Goal: Transaction & Acquisition: Purchase product/service

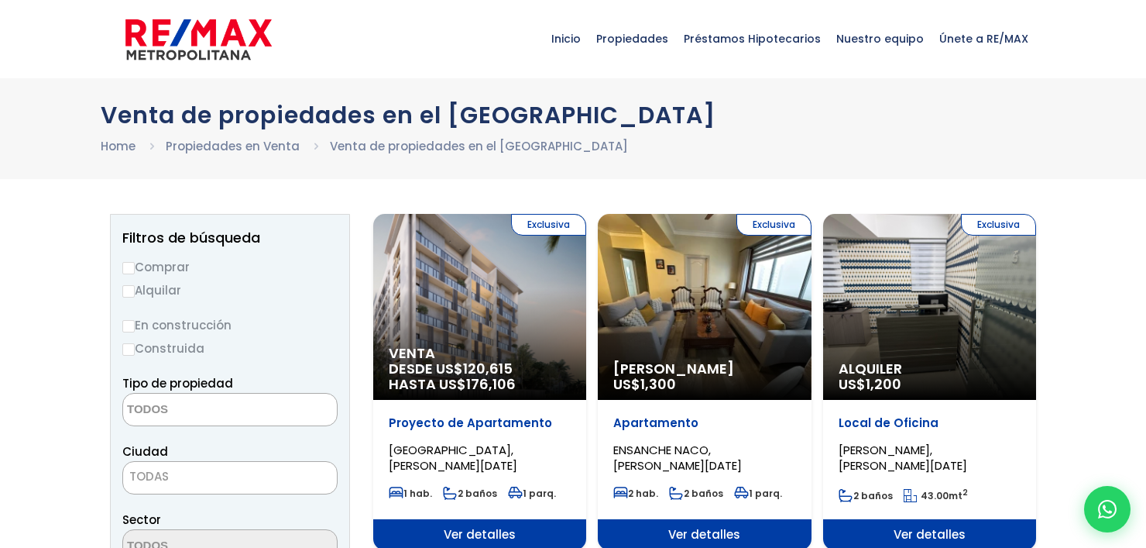
select select
click at [169, 270] on label "Comprar" at bounding box center [229, 266] width 215 height 19
click at [135, 270] on input "Comprar" at bounding box center [128, 268] width 12 height 12
radio input "true"
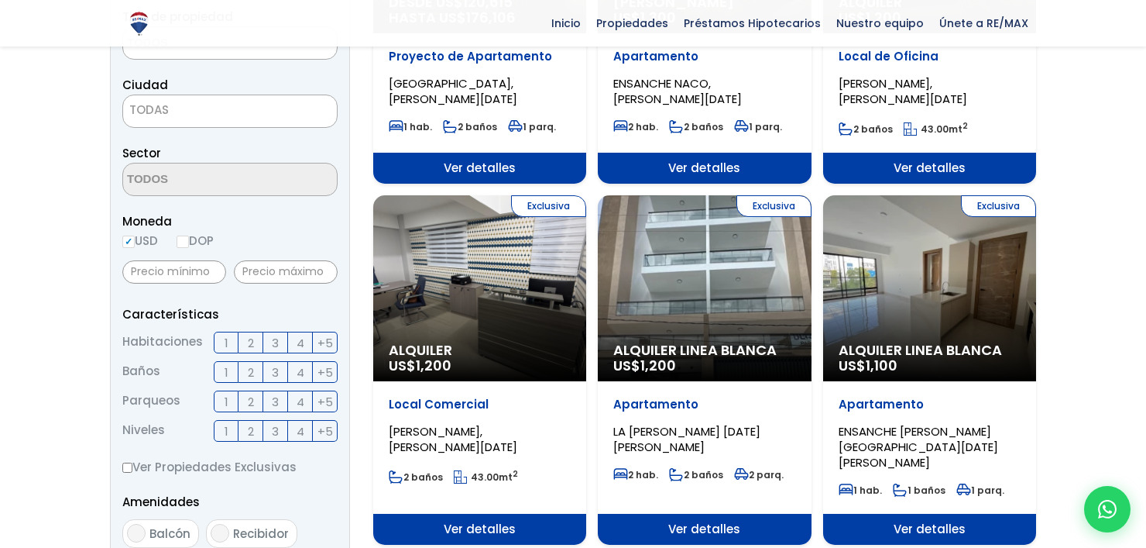
scroll to position [369, 0]
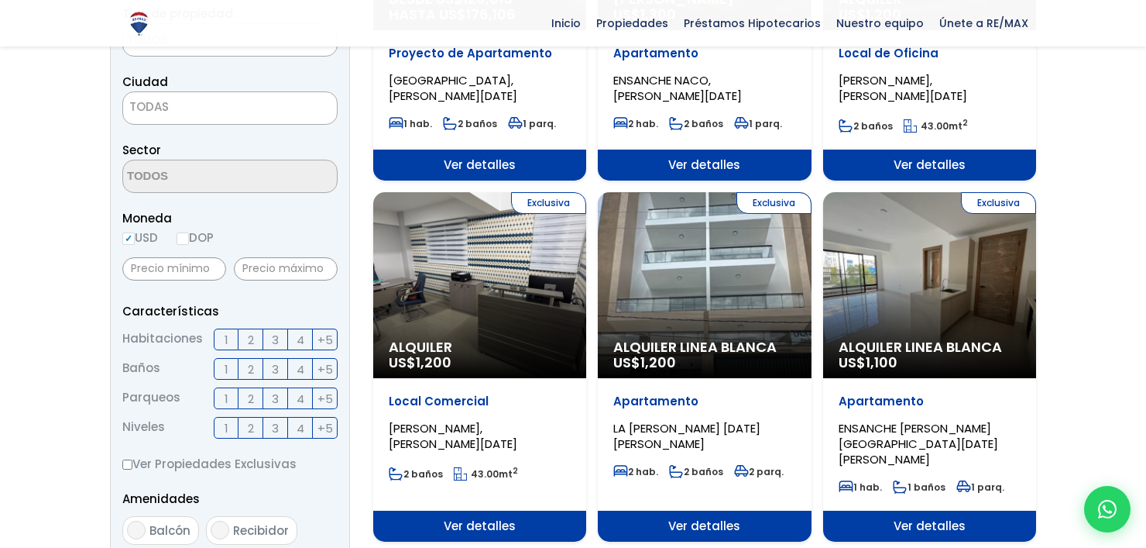
click at [272, 339] on span "3" at bounding box center [275, 339] width 7 height 19
click at [0, 0] on input "3" at bounding box center [0, 0] width 0 height 0
click at [253, 362] on span "2" at bounding box center [251, 368] width 6 height 19
click at [0, 0] on input "2" at bounding box center [0, 0] width 0 height 0
